Goal: Task Accomplishment & Management: Manage account settings

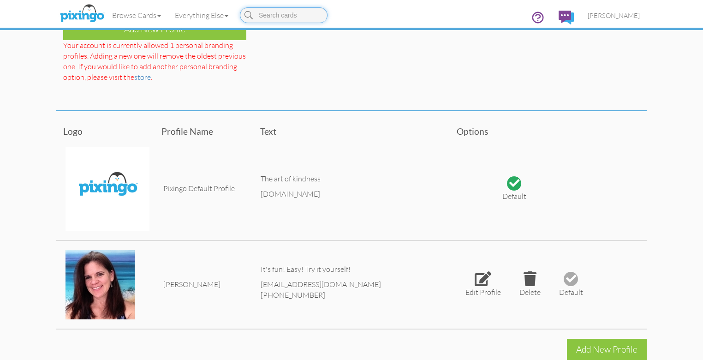
scroll to position [222, 0]
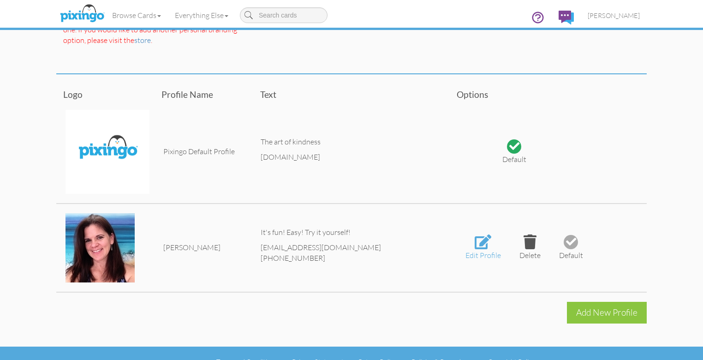
click at [492, 242] on div at bounding box center [483, 241] width 17 height 15
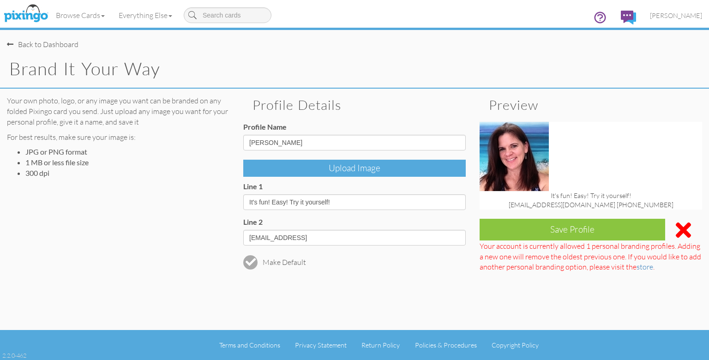
click at [350, 166] on div "Upload Image" at bounding box center [354, 168] width 222 height 17
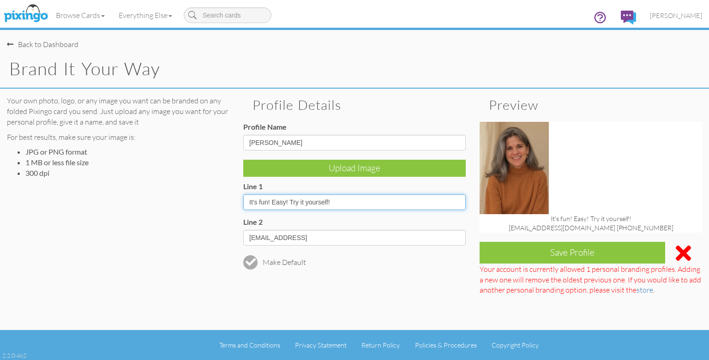
drag, startPoint x: 332, startPoint y: 200, endPoint x: 350, endPoint y: 204, distance: 18.3
click at [350, 204] on input "It's fun! Easy! Try it yourself!" at bounding box center [354, 202] width 222 height 16
click at [351, 201] on input "It's fun! Easy! Try it yourself!" at bounding box center [354, 202] width 222 height 16
click at [249, 199] on input "It's fun! Easy! Try it yourself!" at bounding box center [354, 202] width 222 height 16
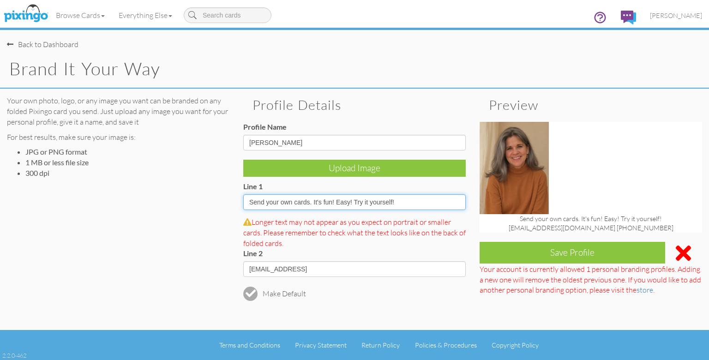
click at [309, 201] on input "Send your own cards. It's fun! Easy! Try it yourself!" at bounding box center [354, 202] width 222 height 16
click at [552, 219] on span "Send your own cards and gifts. It's fun! Easy! Try it yourself!" at bounding box center [591, 219] width 168 height 8
click at [294, 201] on input "Send your own cards and gifts. It's fun! Easy! Try it yourself!" at bounding box center [354, 202] width 222 height 16
click at [324, 199] on input "Send cards and gifts. It's fun! Easy! Try it yourself!" at bounding box center [354, 202] width 222 height 16
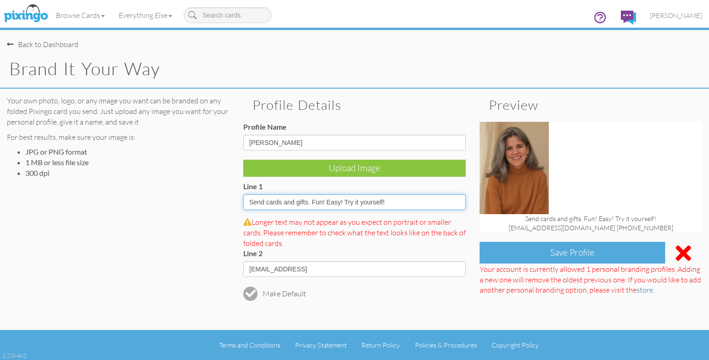
type input "Send cards and gifts. Fun! Easy! Try it yourself!"
click at [553, 251] on div "Save Profile" at bounding box center [573, 253] width 186 height 22
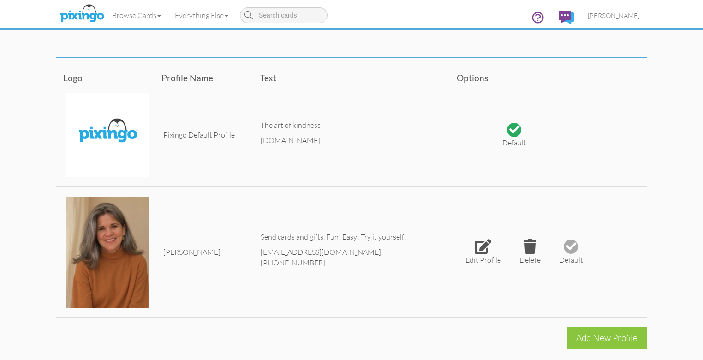
scroll to position [244, 0]
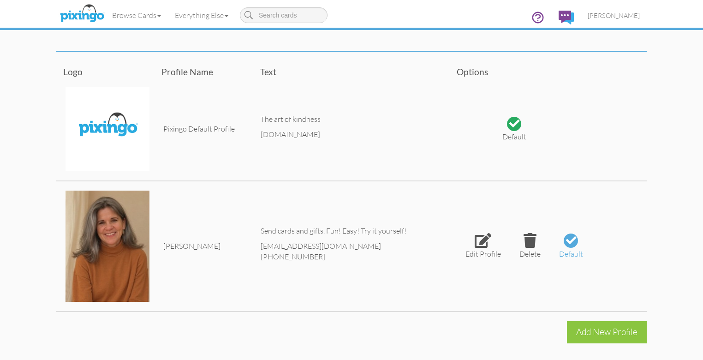
click at [576, 238] on div at bounding box center [571, 240] width 10 height 10
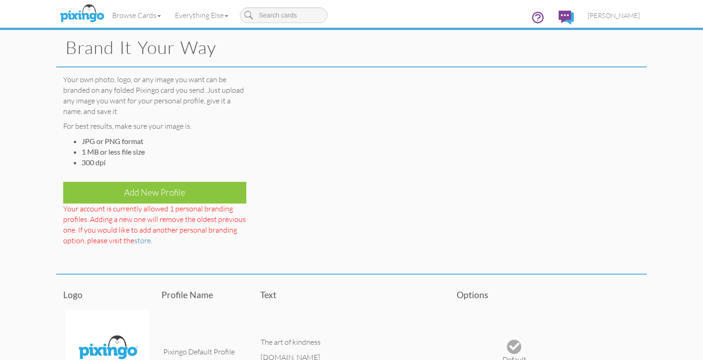
scroll to position [0, 0]
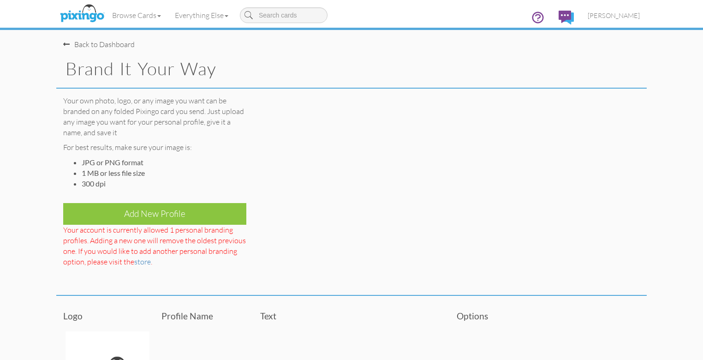
click at [63, 42] on div "Back to Dashboard" at bounding box center [99, 44] width 72 height 11
